Goal: Information Seeking & Learning: Learn about a topic

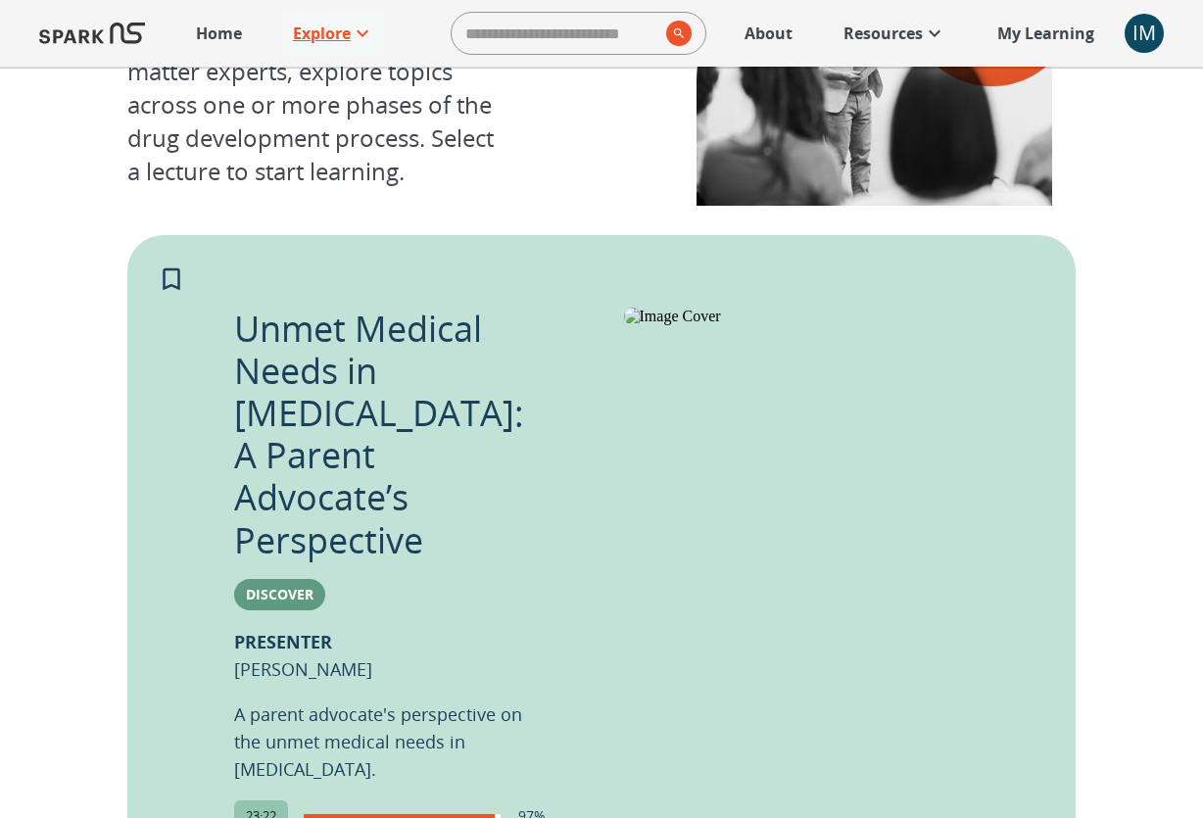
click at [342, 29] on p "Explore" at bounding box center [322, 34] width 58 height 24
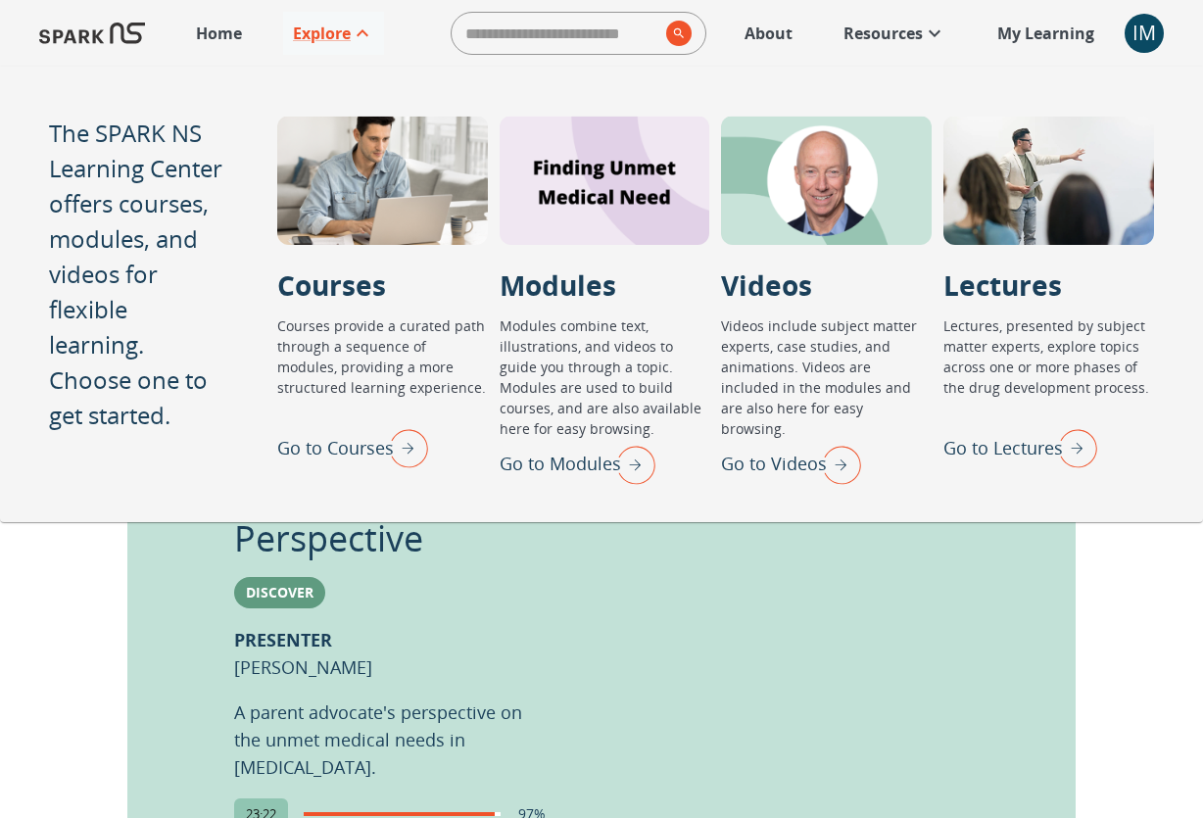
click at [632, 465] on img "Go to Modules" at bounding box center [630, 464] width 49 height 51
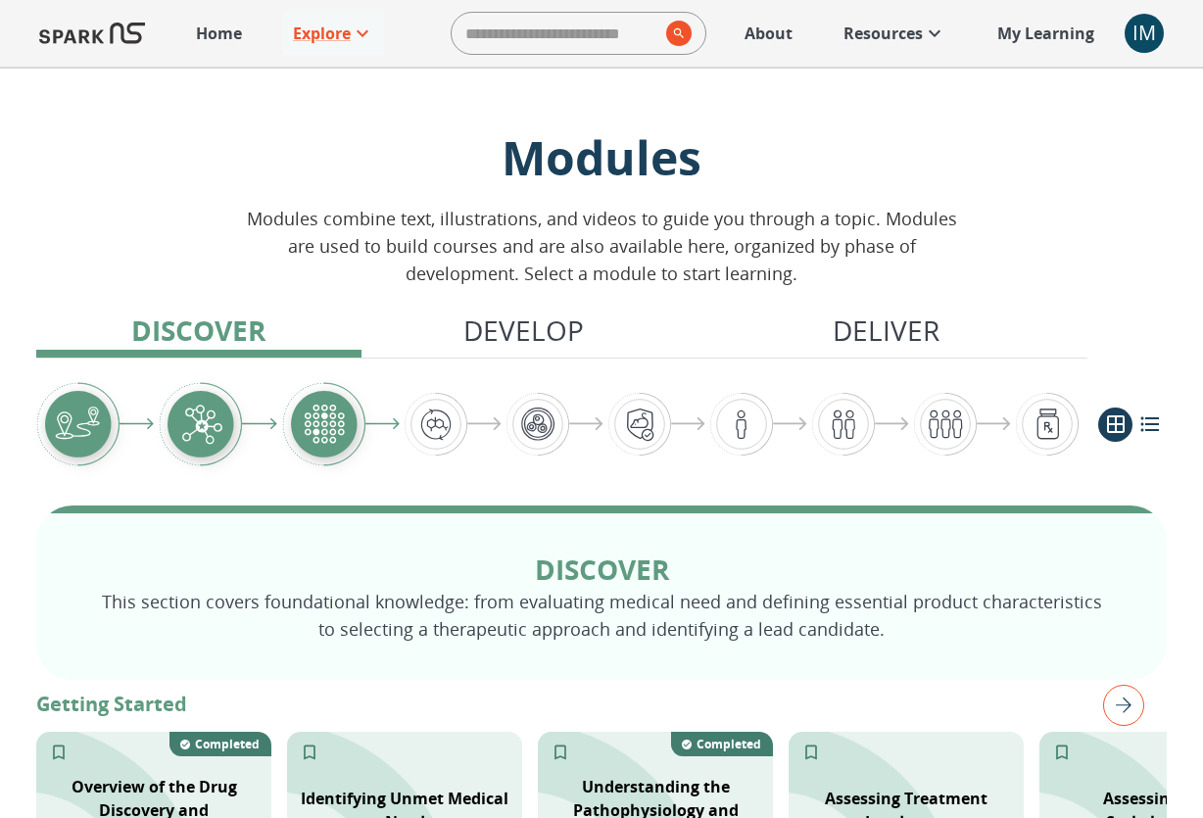
click at [523, 24] on input "search" at bounding box center [555, 33] width 207 height 39
type input "*"
type input "**********"
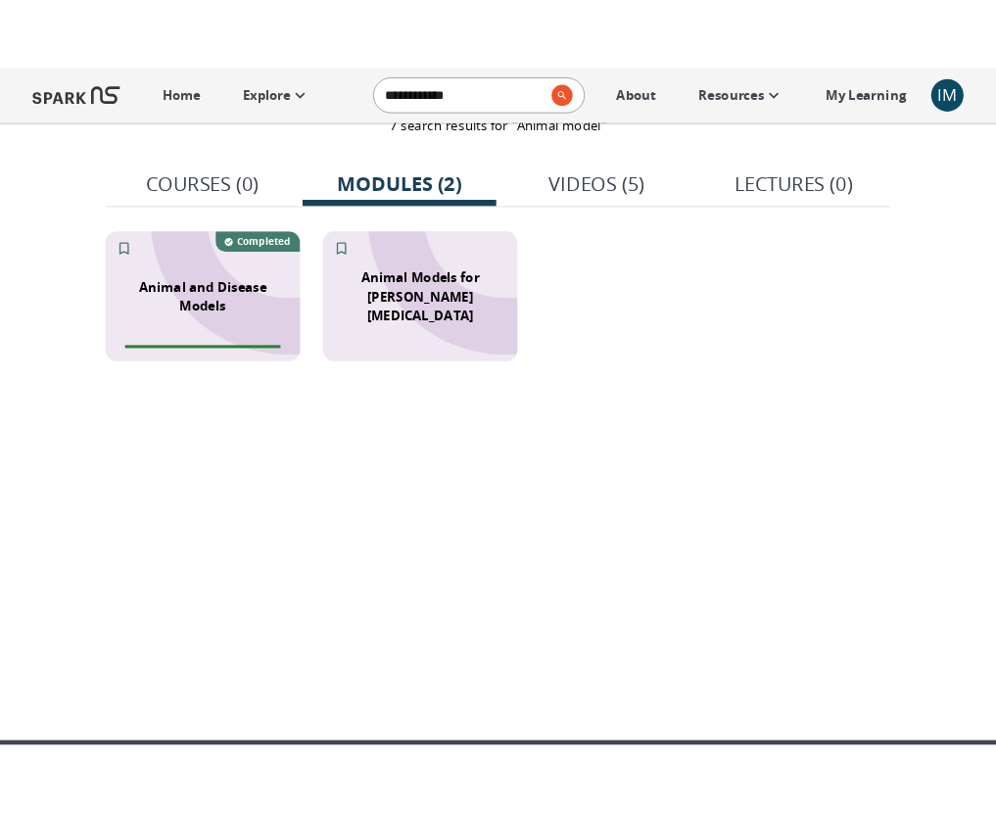
scroll to position [94, 0]
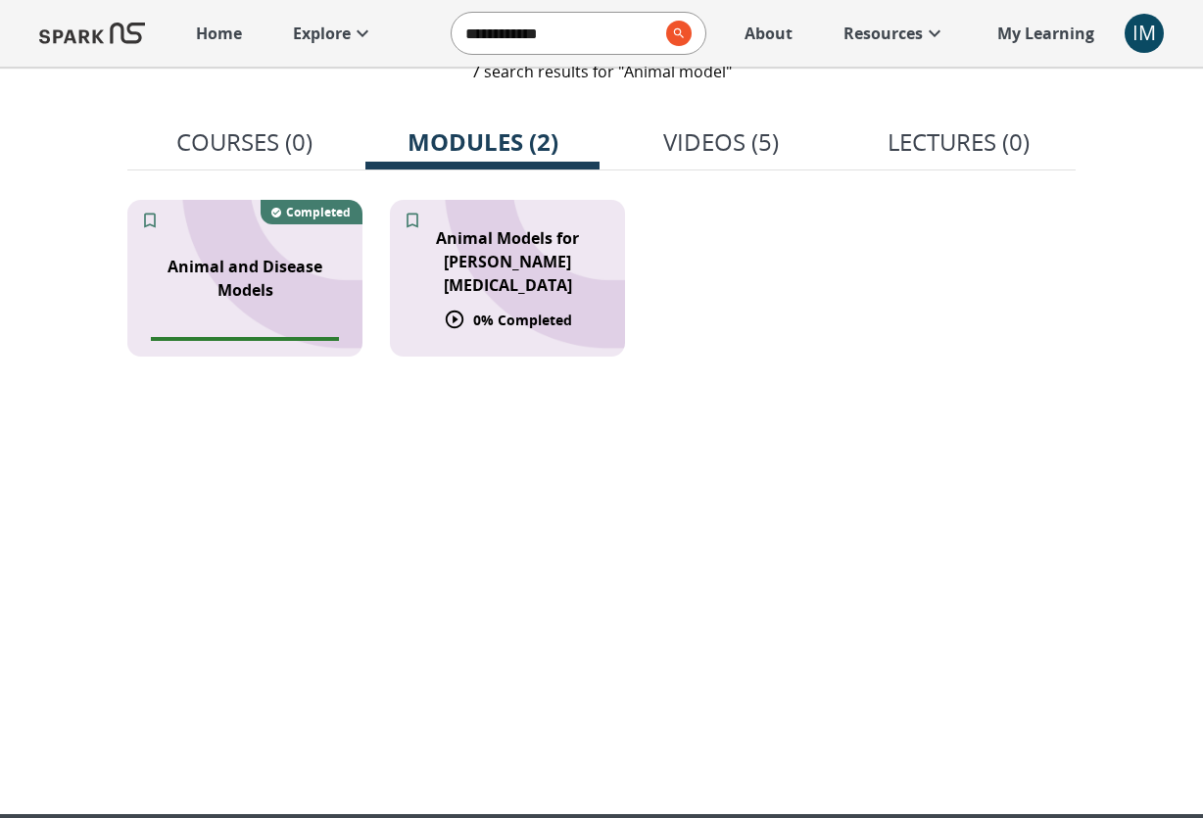
click at [506, 309] on div "0 % Completed" at bounding box center [508, 320] width 128 height 22
